Goal: Task Accomplishment & Management: Complete application form

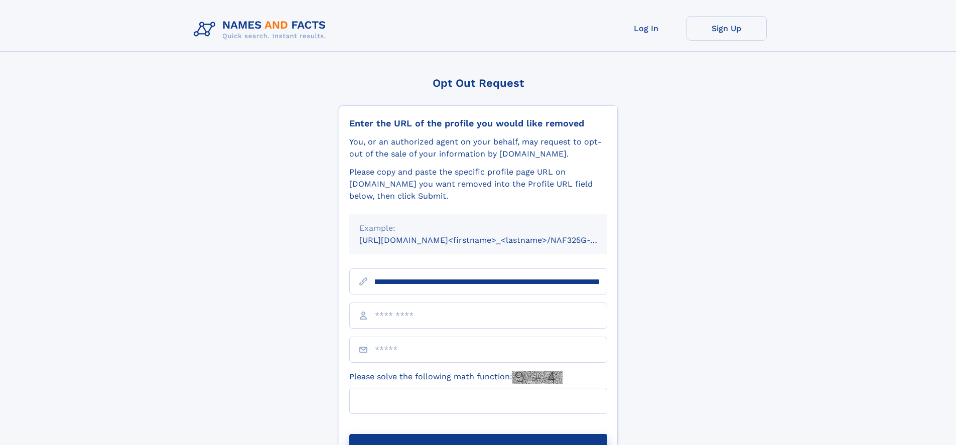
scroll to position [0, 122]
type input "**********"
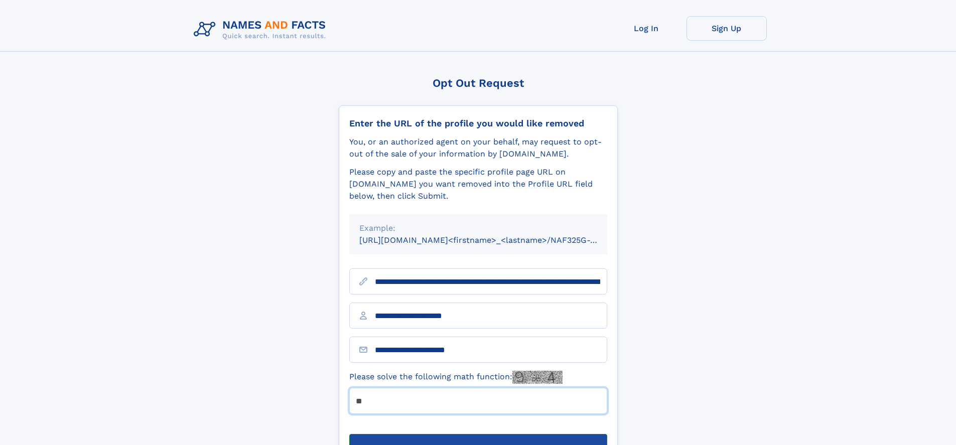
type input "**"
click at [478, 434] on button "Submit Opt Out Request" at bounding box center [478, 450] width 258 height 32
